Goal: Task Accomplishment & Management: Manage account settings

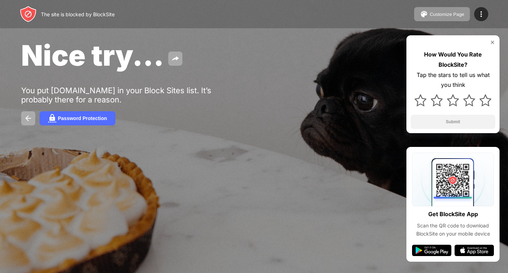
click at [482, 7] on div "The site is blocked by BlockSite Customize Page Edit Block List Redirect Custom…" at bounding box center [254, 14] width 508 height 28
click at [481, 9] on div at bounding box center [481, 14] width 14 height 14
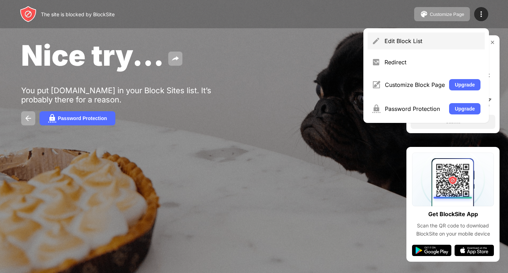
click at [436, 38] on div "Edit Block List" at bounding box center [433, 40] width 96 height 7
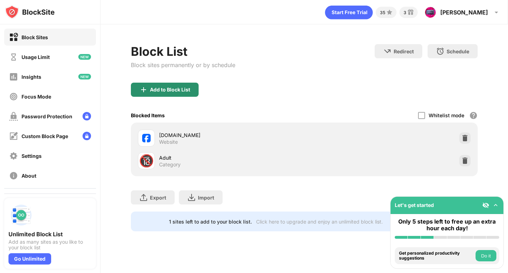
click at [190, 90] on div "Add to Block List" at bounding box center [170, 90] width 40 height 6
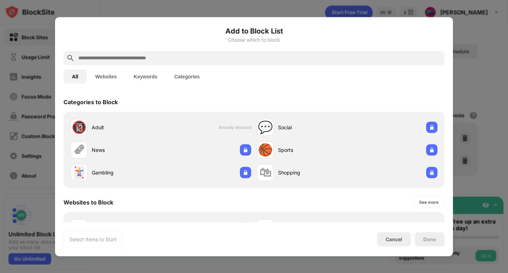
click at [183, 55] on input "text" at bounding box center [260, 58] width 364 height 8
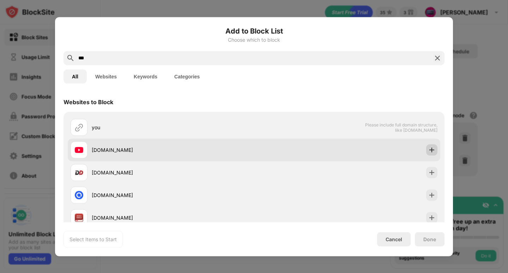
type input "***"
click at [428, 150] on img at bounding box center [431, 149] width 7 height 7
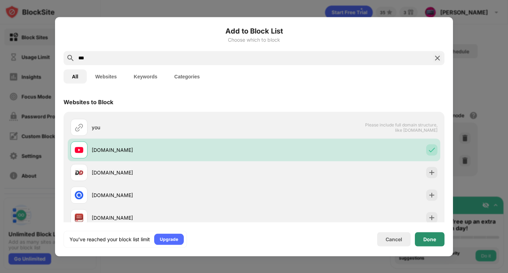
click at [428, 237] on div "Done" at bounding box center [430, 239] width 13 height 6
